Goal: Information Seeking & Learning: Learn about a topic

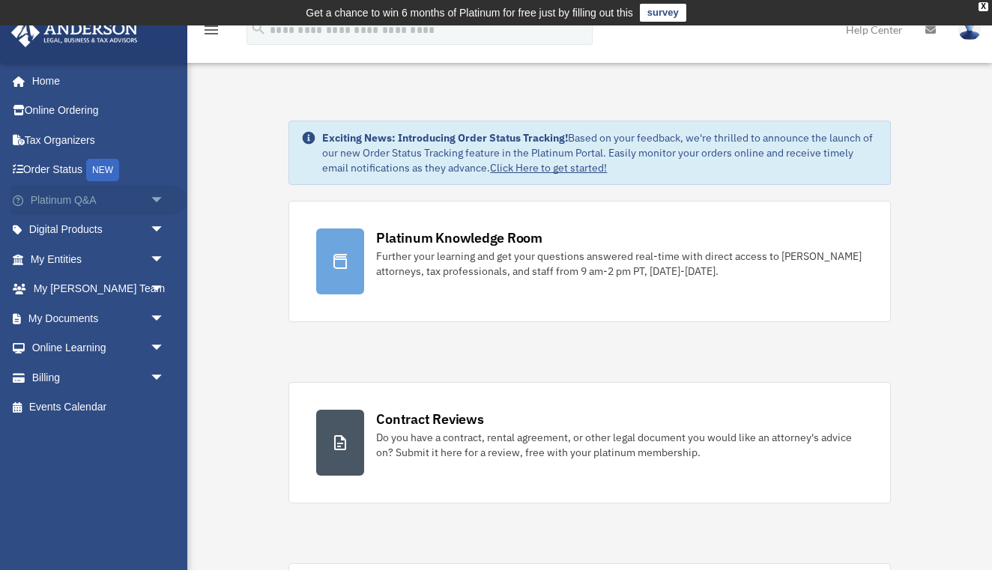
click at [97, 196] on link "Platinum Q&A arrow_drop_down" at bounding box center [98, 200] width 177 height 30
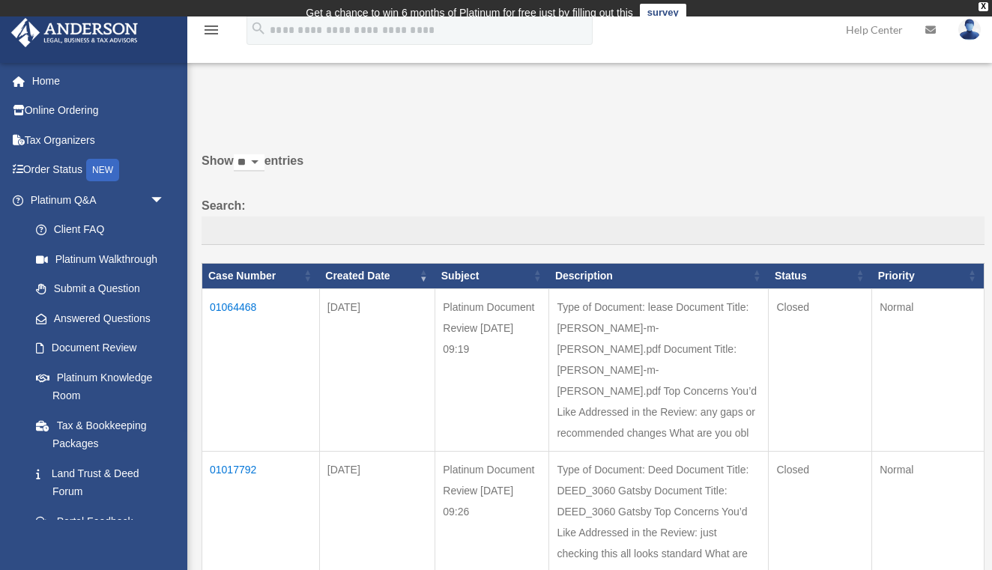
click at [244, 311] on td "01064468" at bounding box center [261, 369] width 118 height 163
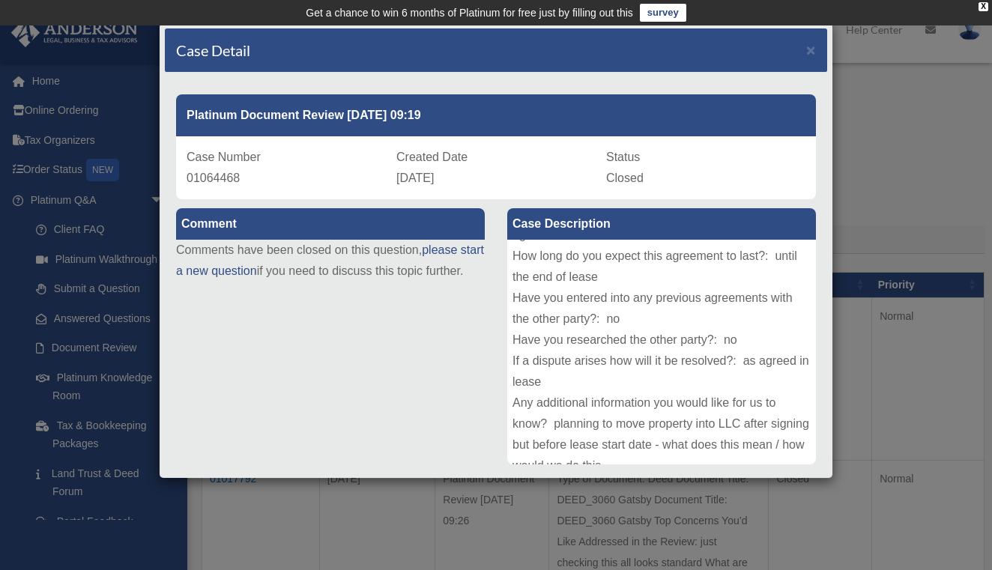
scroll to position [289, 0]
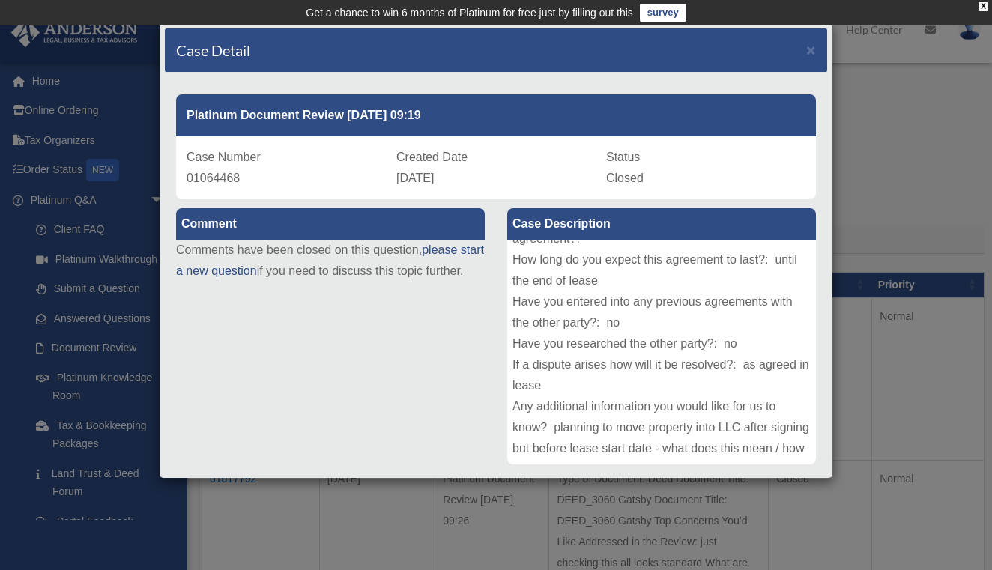
click at [862, 206] on div "Case Detail × Platinum Document Review [DATE] 09:19 Case Number 01064468 Create…" at bounding box center [496, 285] width 992 height 570
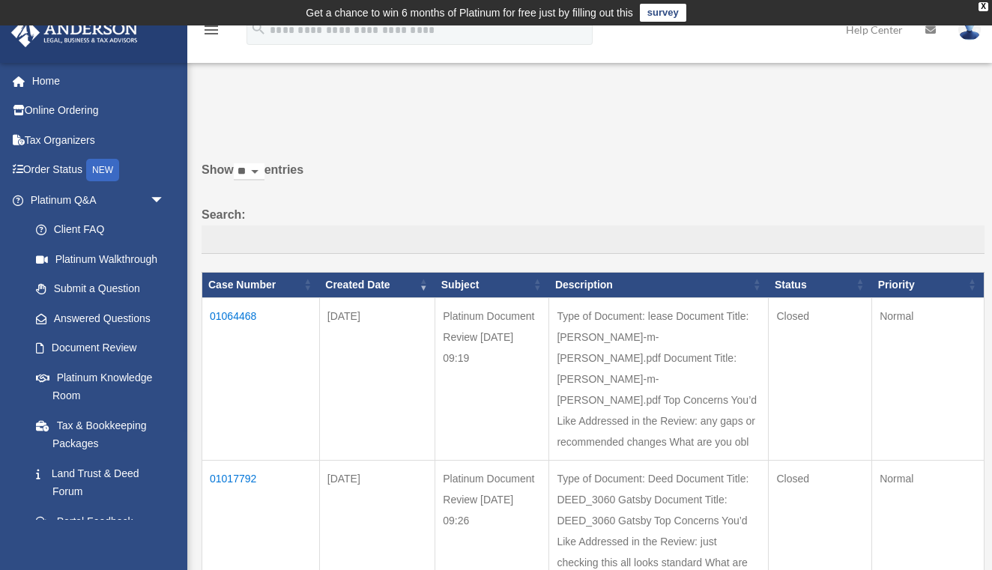
click at [242, 323] on td "01064468" at bounding box center [261, 378] width 118 height 163
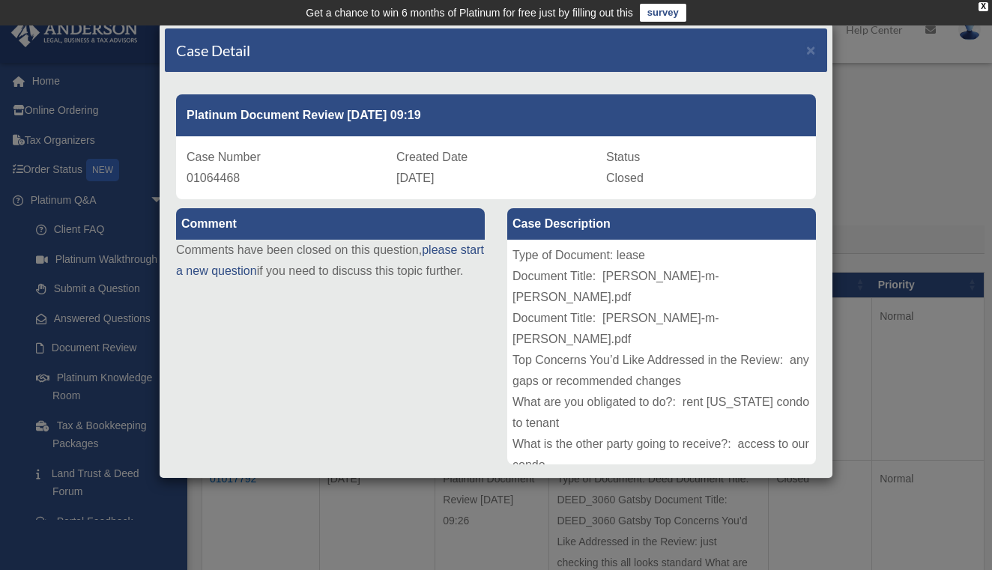
scroll to position [0, 0]
click at [962, 204] on div "Case Detail × Platinum Document Review 08/03/2025 09:19 Case Number 01064468 Cr…" at bounding box center [496, 285] width 992 height 570
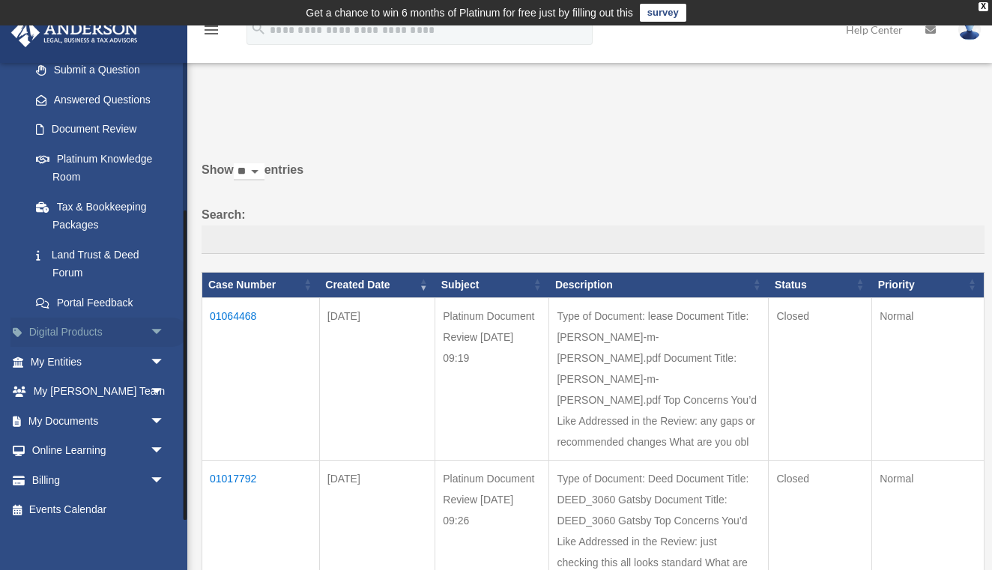
scroll to position [218, 0]
click at [122, 328] on link "Digital Products arrow_drop_down" at bounding box center [98, 333] width 177 height 30
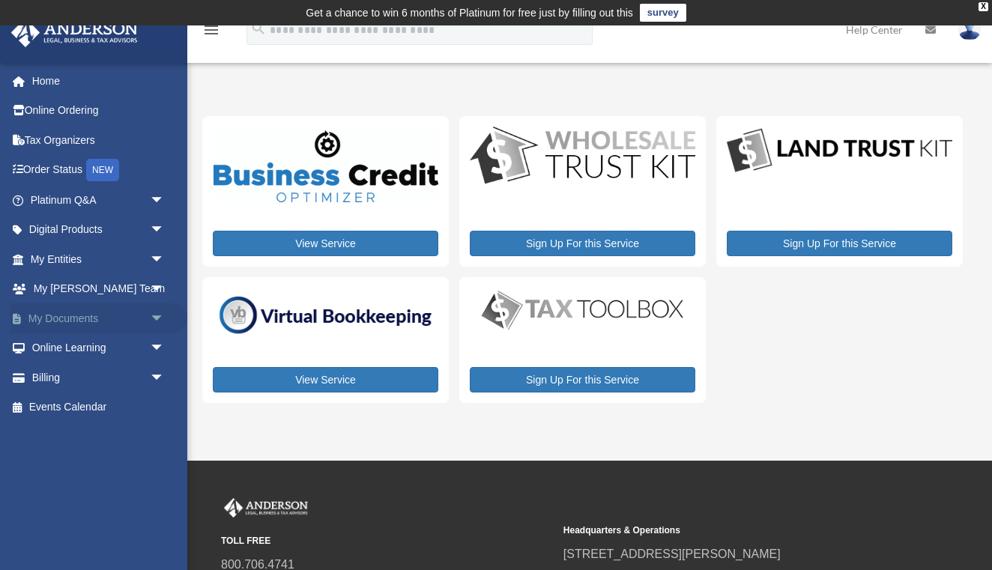
click at [157, 314] on span "arrow_drop_down" at bounding box center [165, 318] width 30 height 31
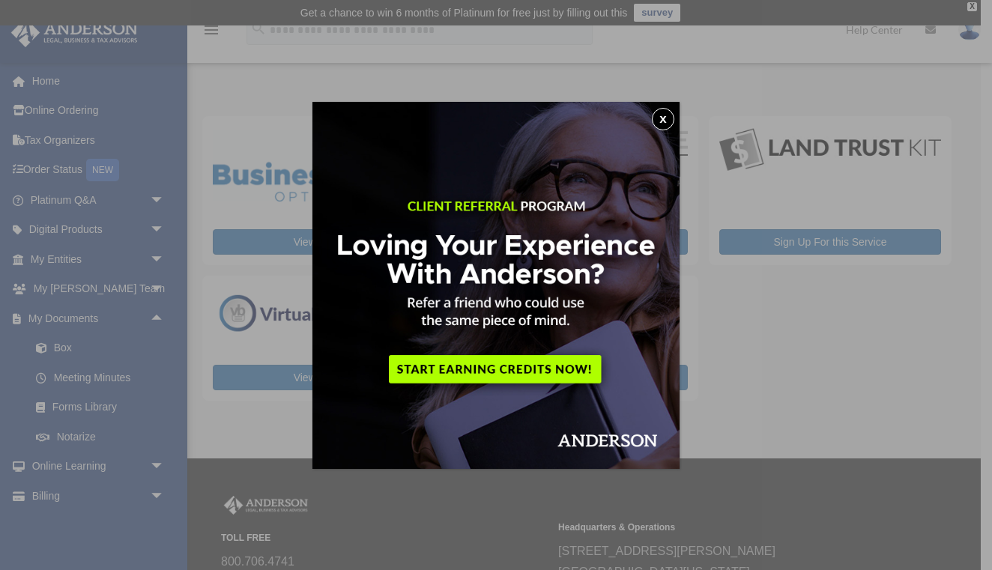
click at [650, 127] on img at bounding box center [495, 285] width 367 height 367
click at [60, 435] on div "x" at bounding box center [496, 285] width 992 height 570
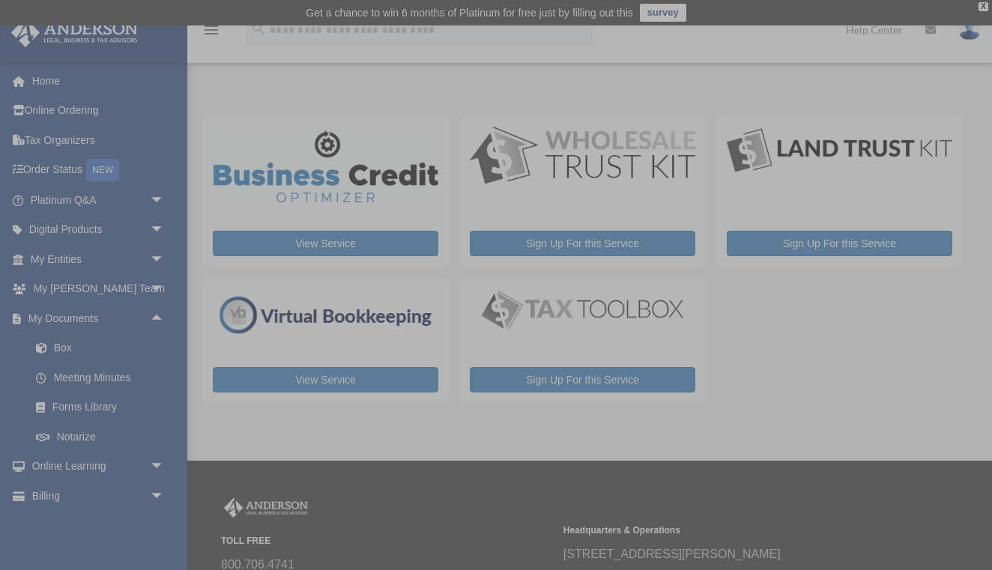
click at [82, 398] on body "X Get a chance to win 6 months of Platinum for free just by filling out this su…" at bounding box center [496, 371] width 992 height 742
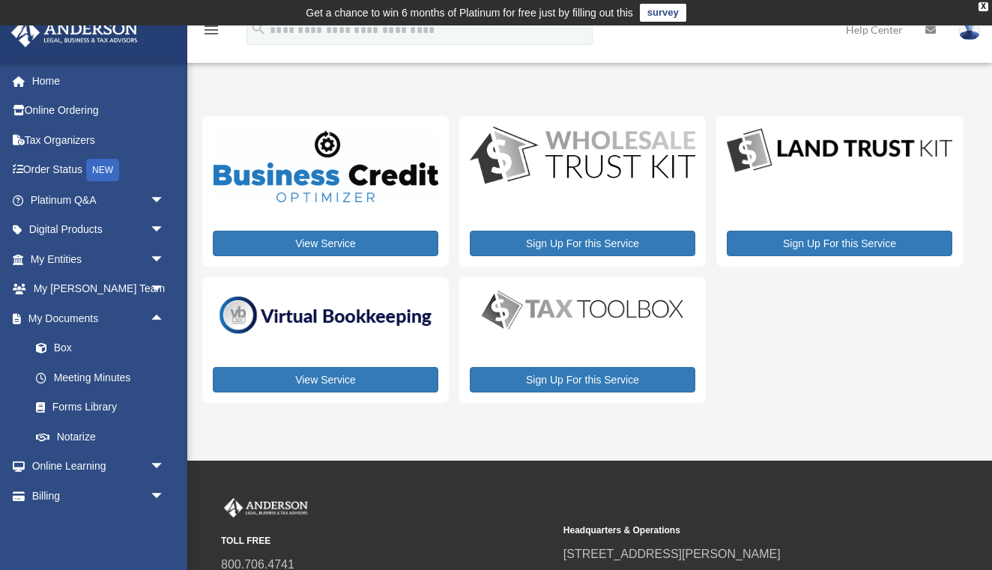
click at [82, 398] on link "Forms Library" at bounding box center [104, 408] width 166 height 30
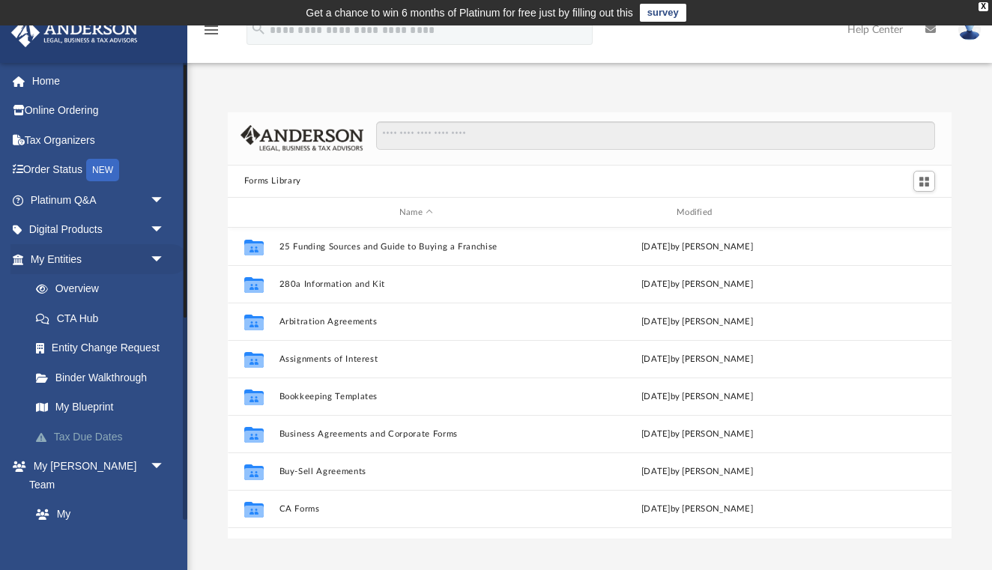
scroll to position [341, 724]
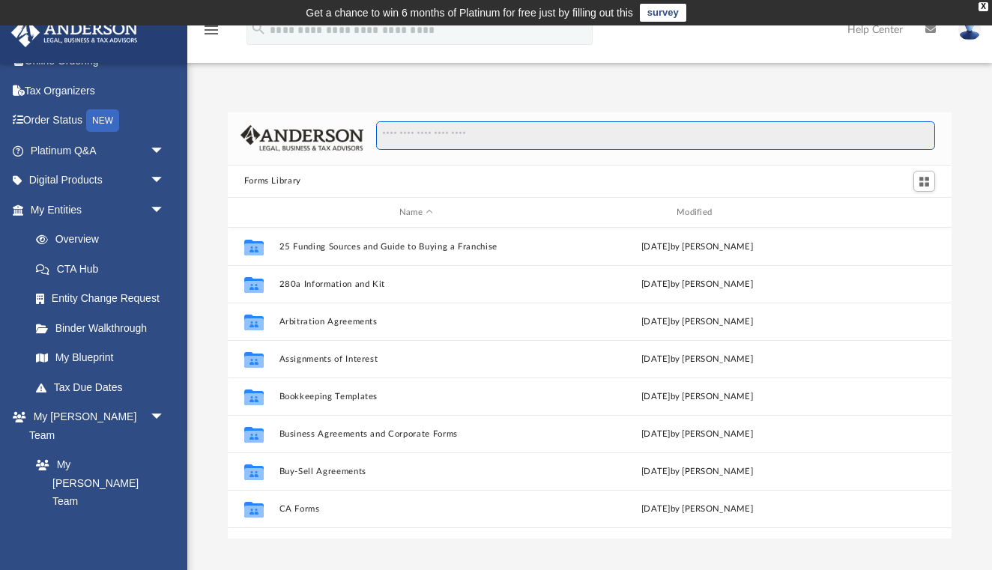
click at [456, 146] on input "Search files and folders" at bounding box center [655, 135] width 559 height 28
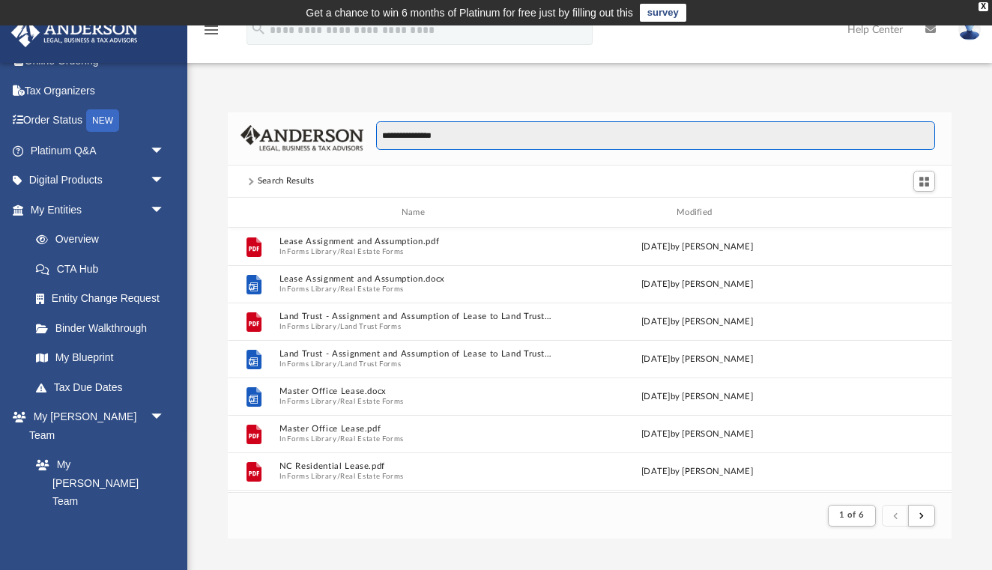
scroll to position [0, 0]
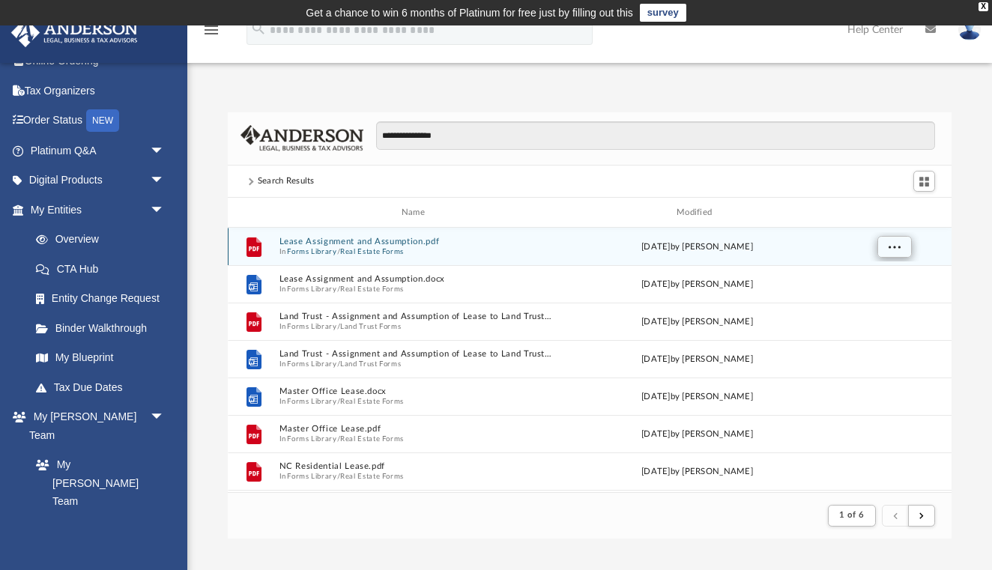
click at [893, 244] on span "More options" at bounding box center [894, 247] width 12 height 8
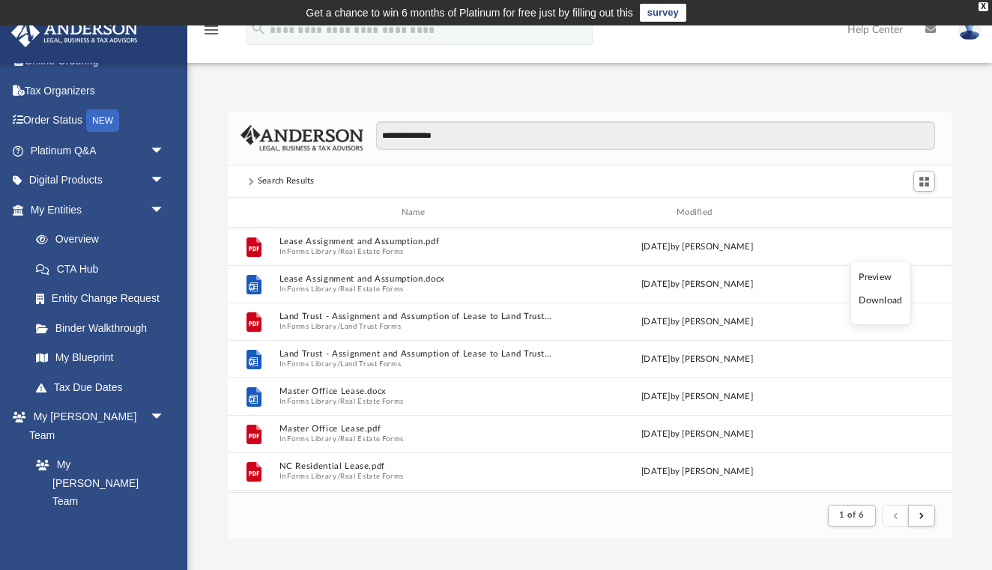
click at [880, 297] on li "Download" at bounding box center [880, 301] width 43 height 16
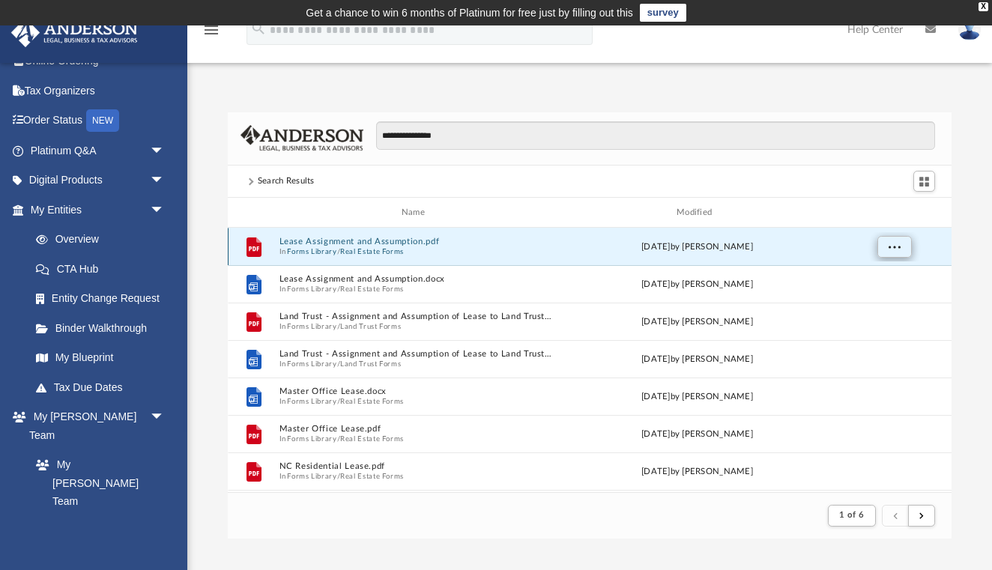
click at [898, 250] on span "More options" at bounding box center [894, 247] width 12 height 8
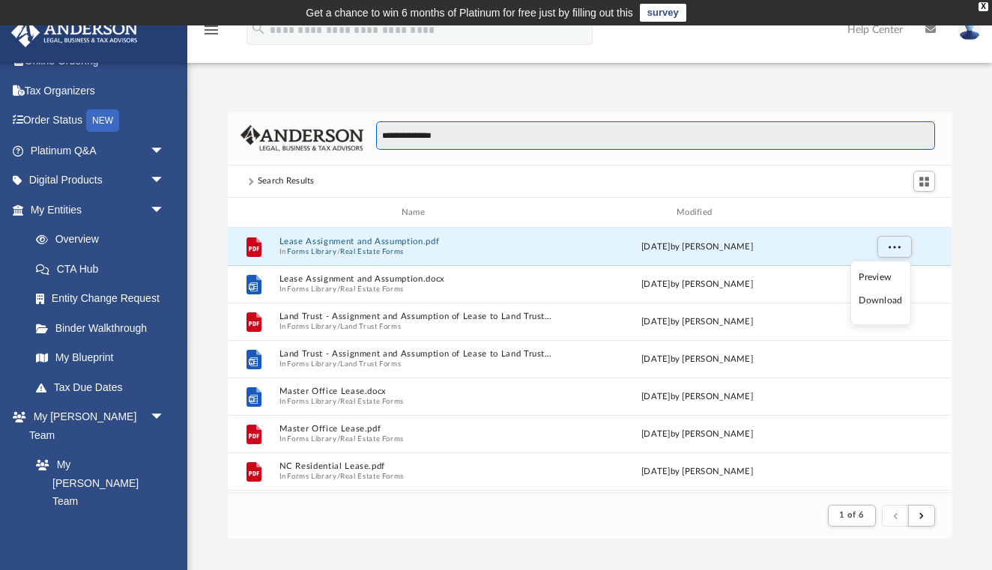
click at [387, 139] on input "**********" at bounding box center [655, 135] width 559 height 28
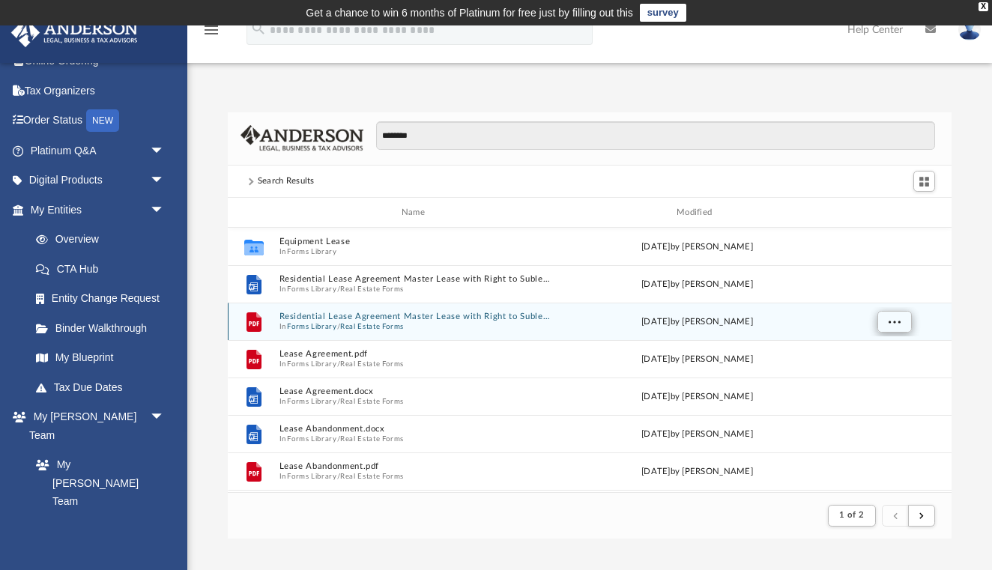
click at [903, 320] on button "More options" at bounding box center [894, 322] width 34 height 22
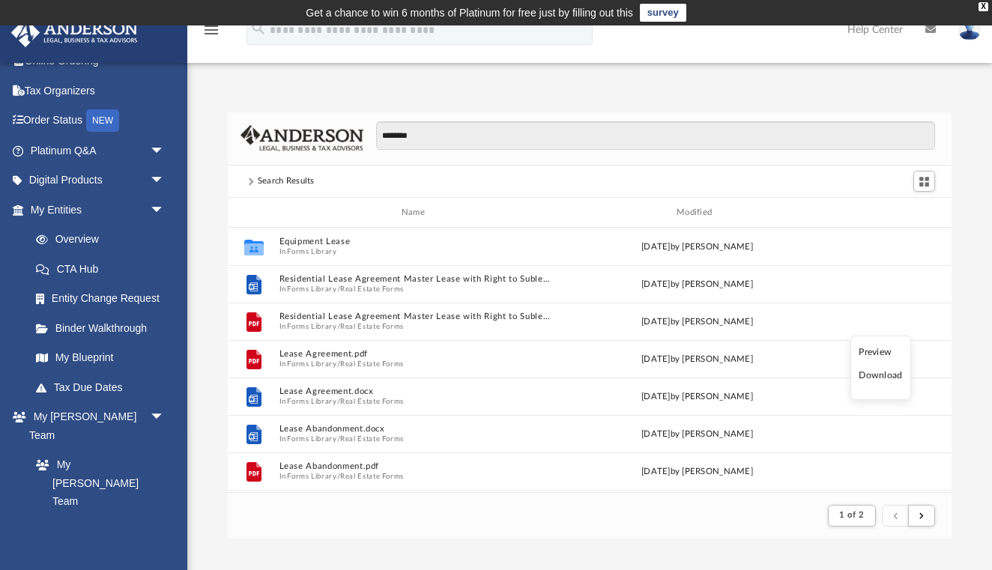
click at [886, 373] on li "Download" at bounding box center [880, 376] width 43 height 16
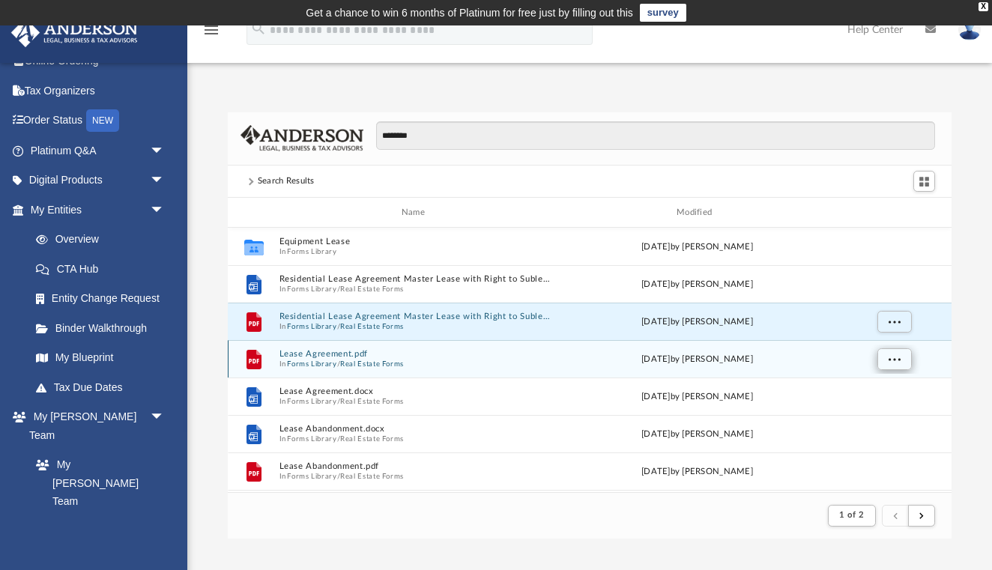
click at [894, 362] on span "More options" at bounding box center [894, 359] width 12 height 8
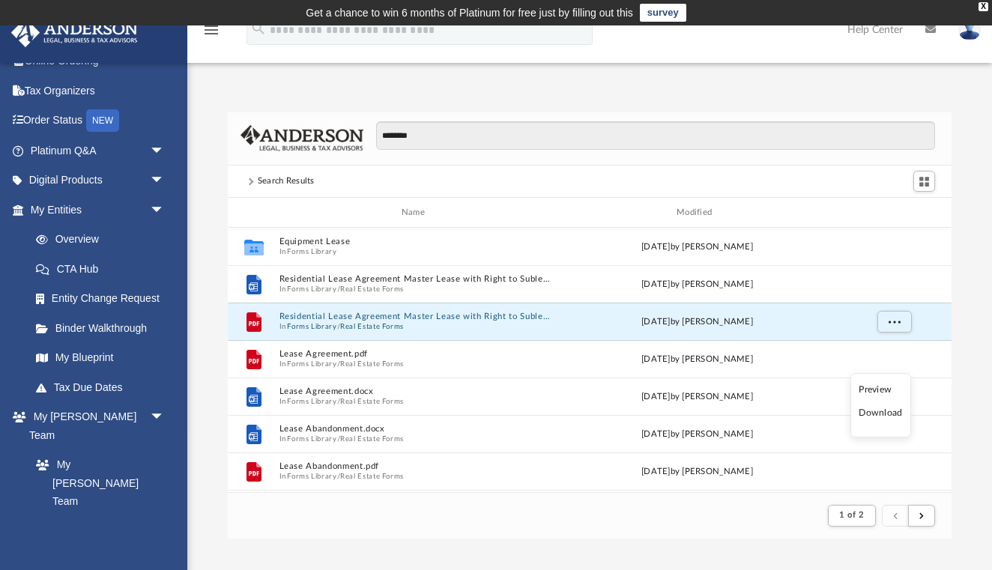
click at [876, 414] on li "Download" at bounding box center [880, 413] width 43 height 16
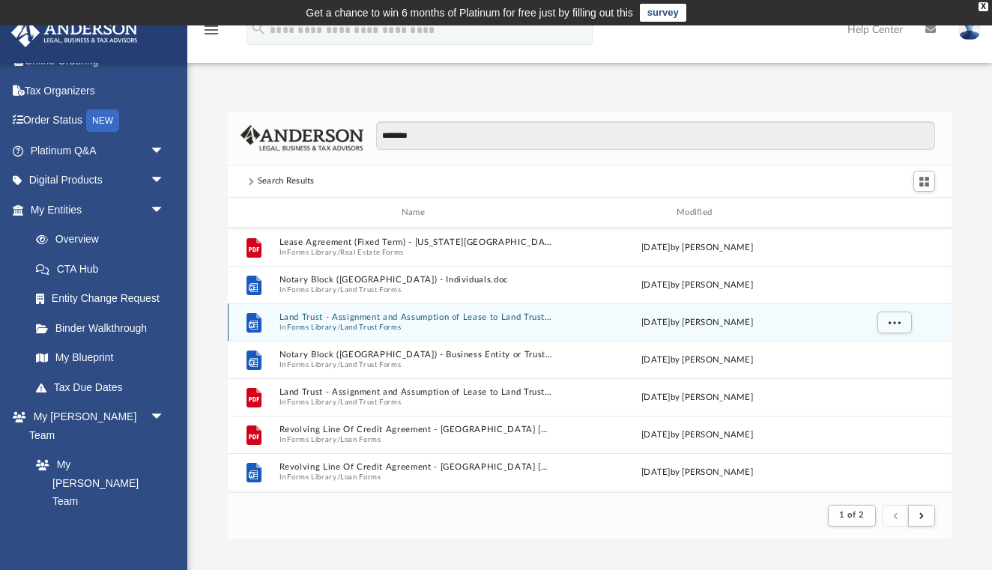
scroll to position [1128, 0]
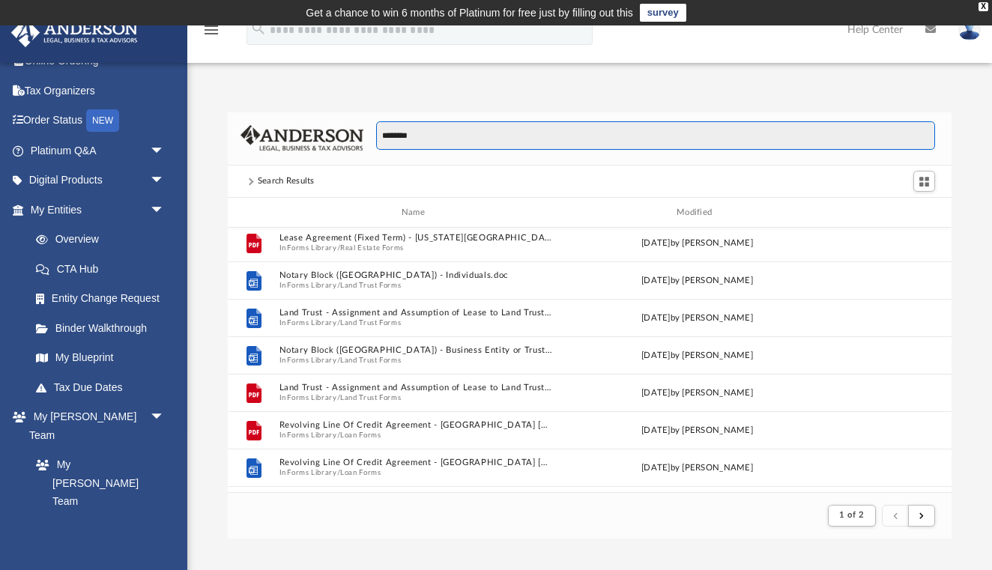
click at [384, 135] on input "********" at bounding box center [655, 135] width 559 height 28
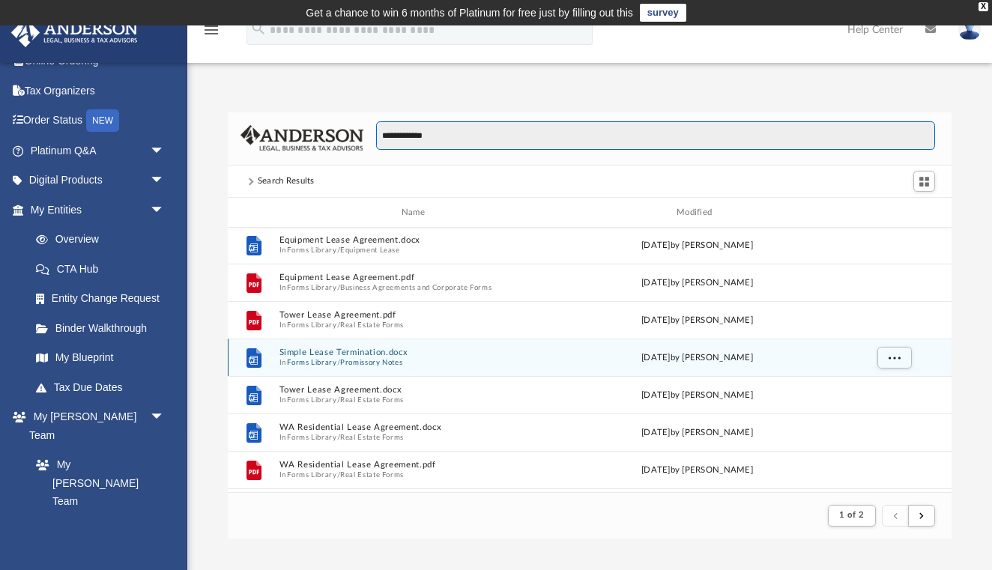
scroll to position [452, 0]
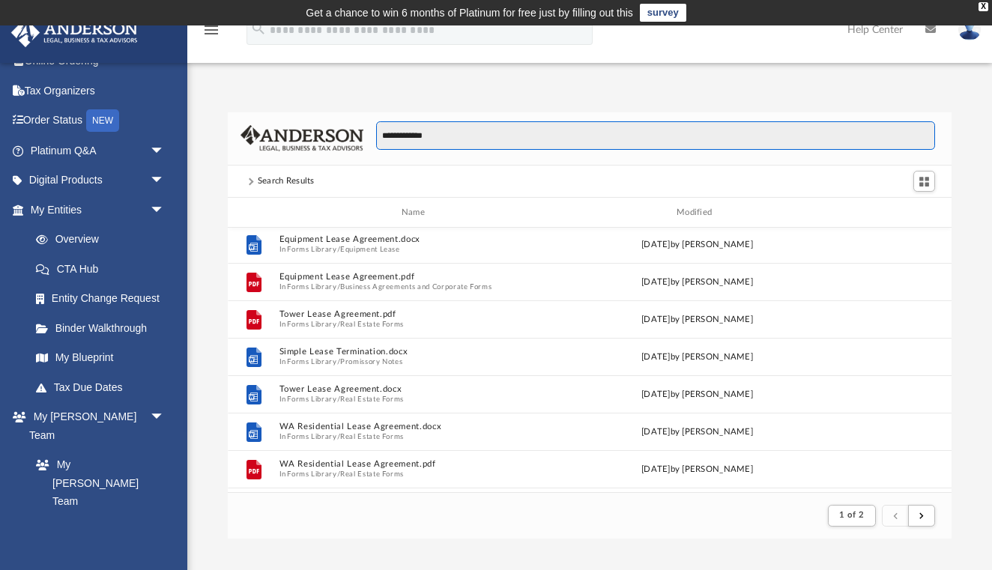
click at [460, 141] on input "**********" at bounding box center [655, 135] width 559 height 28
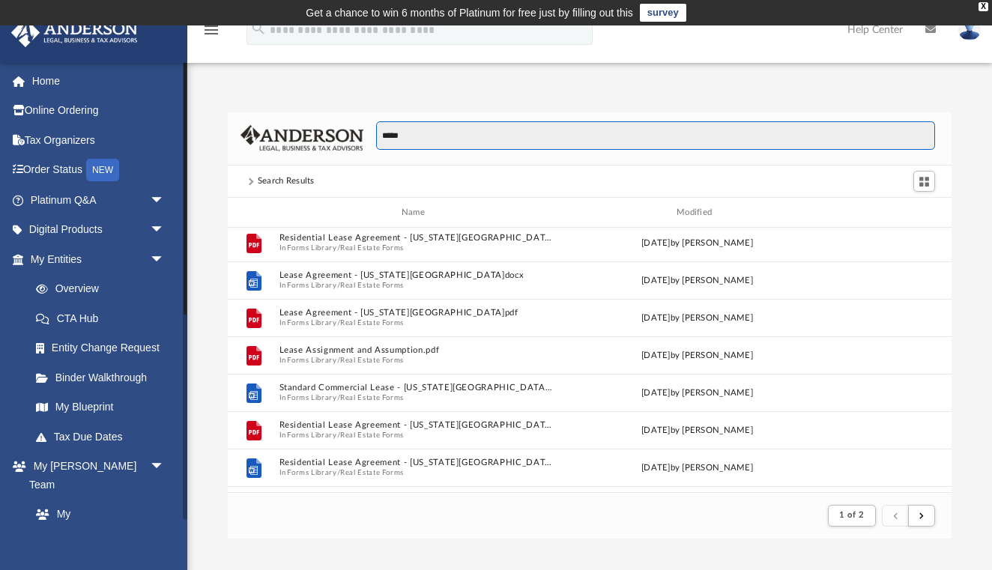
scroll to position [0, 0]
type input "*****"
click at [105, 204] on link "Platinum Q&A arrow_drop_down" at bounding box center [98, 200] width 177 height 30
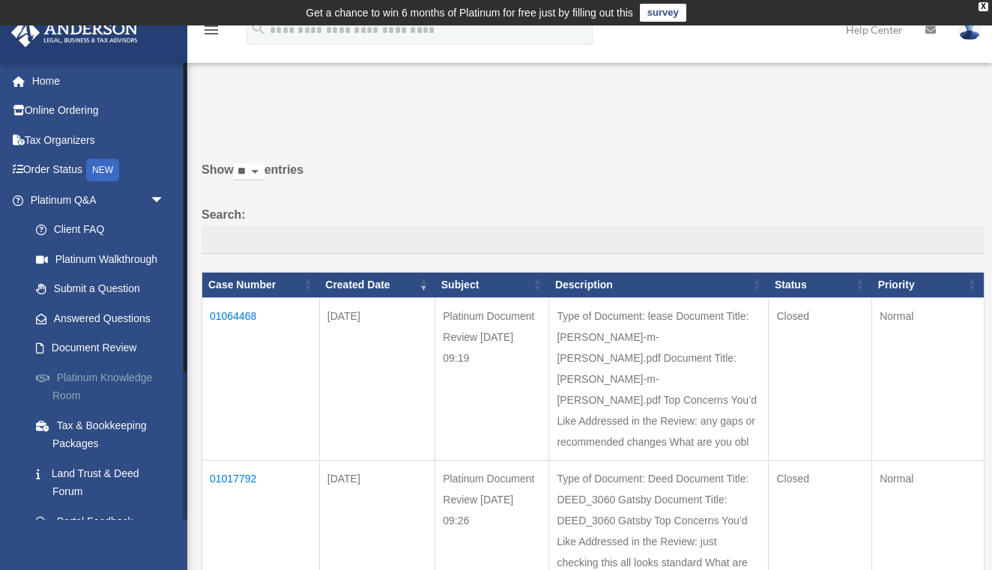
click at [91, 396] on link "Platinum Knowledge Room" at bounding box center [104, 387] width 166 height 48
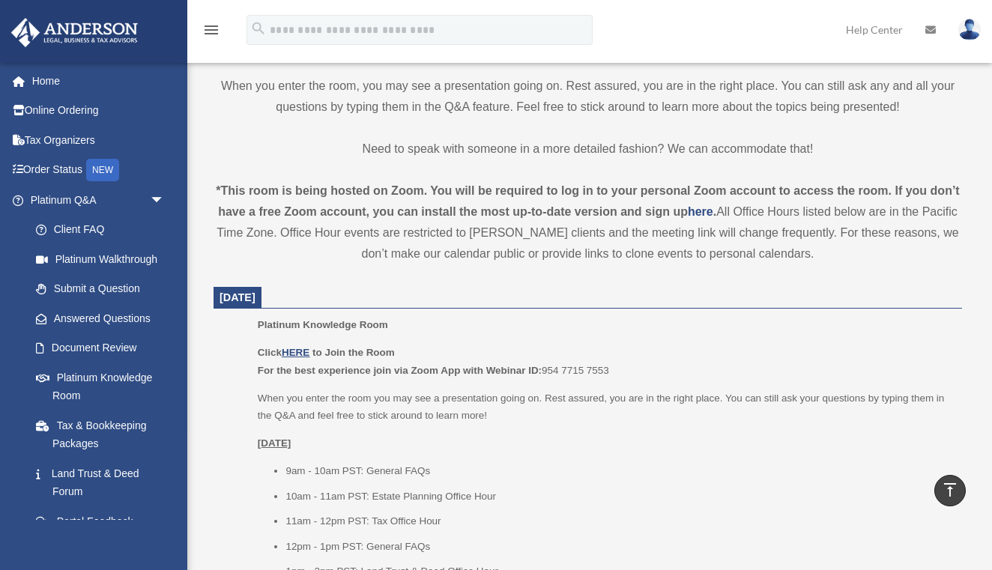
scroll to position [477, 0]
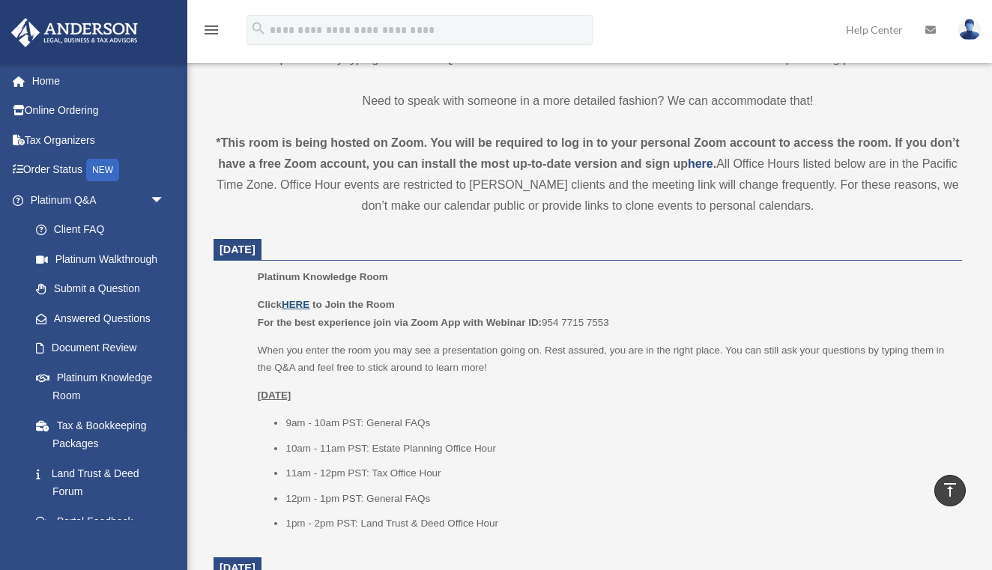
click at [299, 299] on u "HERE" at bounding box center [296, 304] width 28 height 11
click at [351, 416] on li "9am - 10am PST: General FAQs" at bounding box center [618, 423] width 666 height 18
copy li "PST"
click at [318, 299] on b "to Join the Room" at bounding box center [353, 304] width 82 height 11
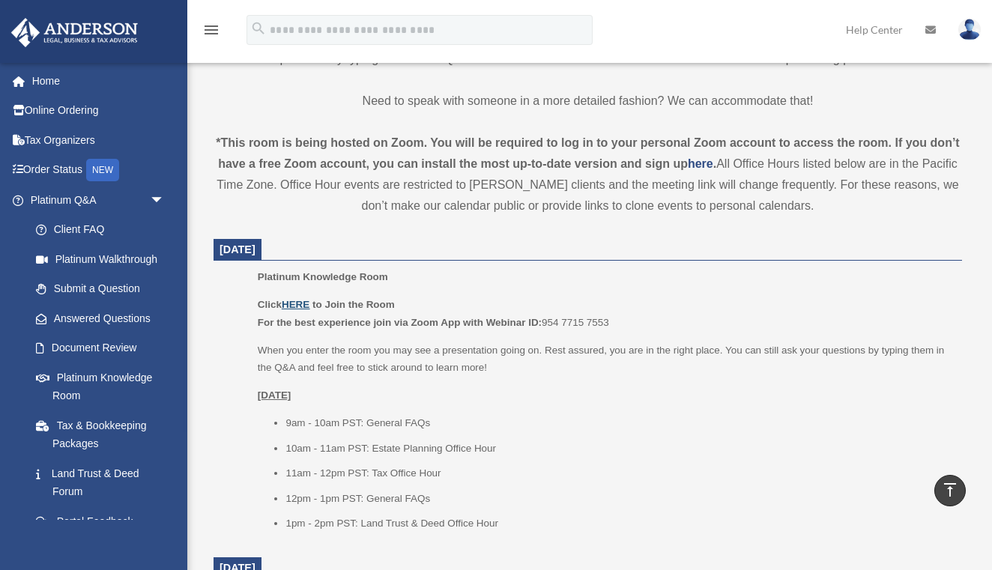
click at [305, 299] on u "HERE" at bounding box center [296, 304] width 28 height 11
